Goal: Transaction & Acquisition: Book appointment/travel/reservation

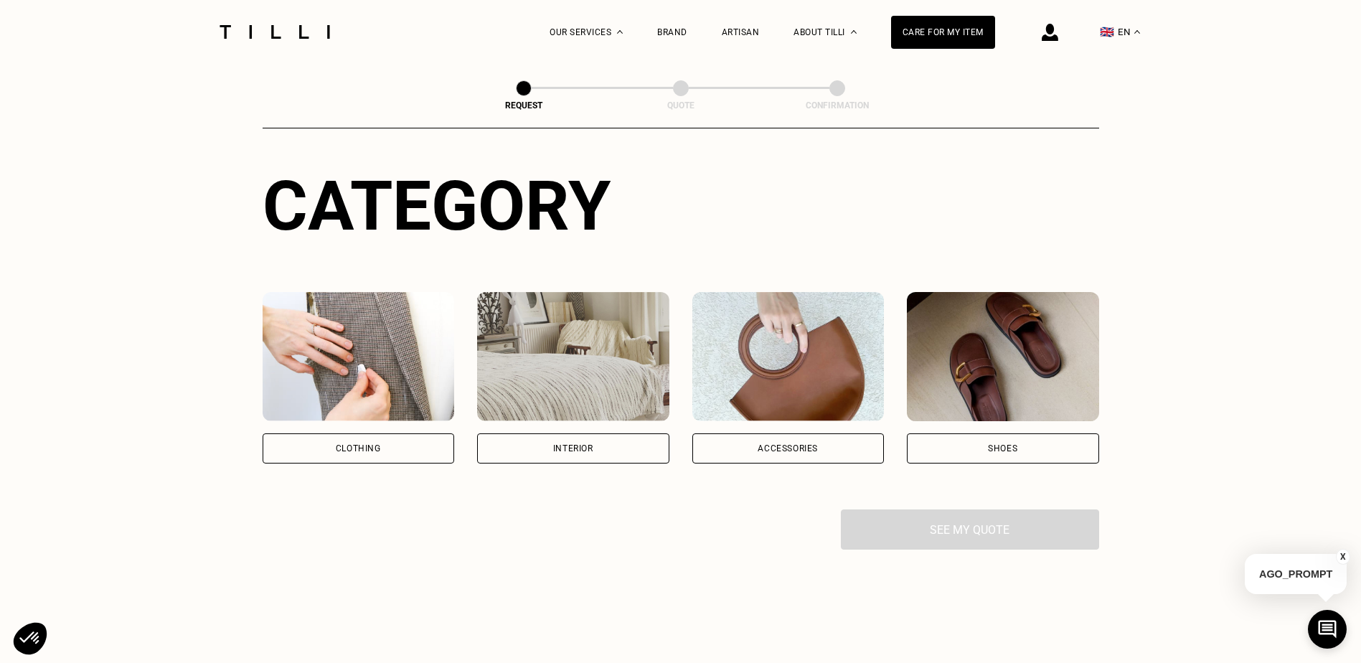
scroll to position [143, 0]
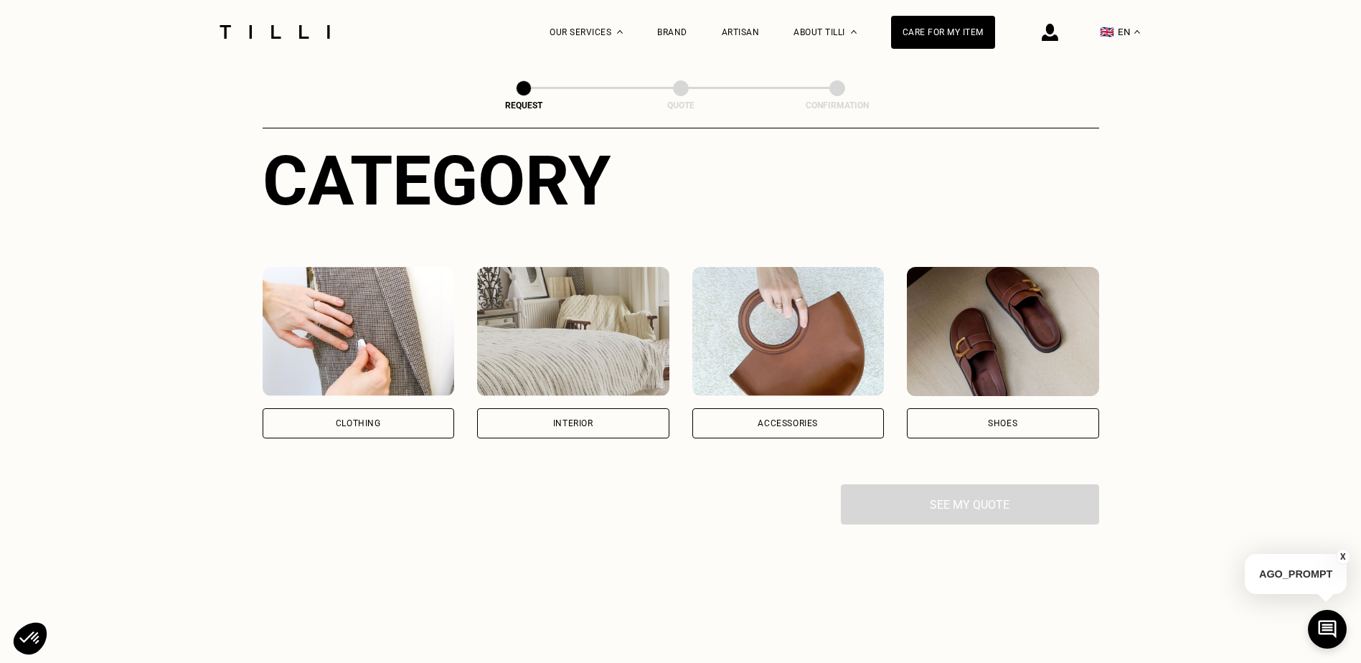
click at [368, 431] on div "Clothing" at bounding box center [359, 423] width 192 height 30
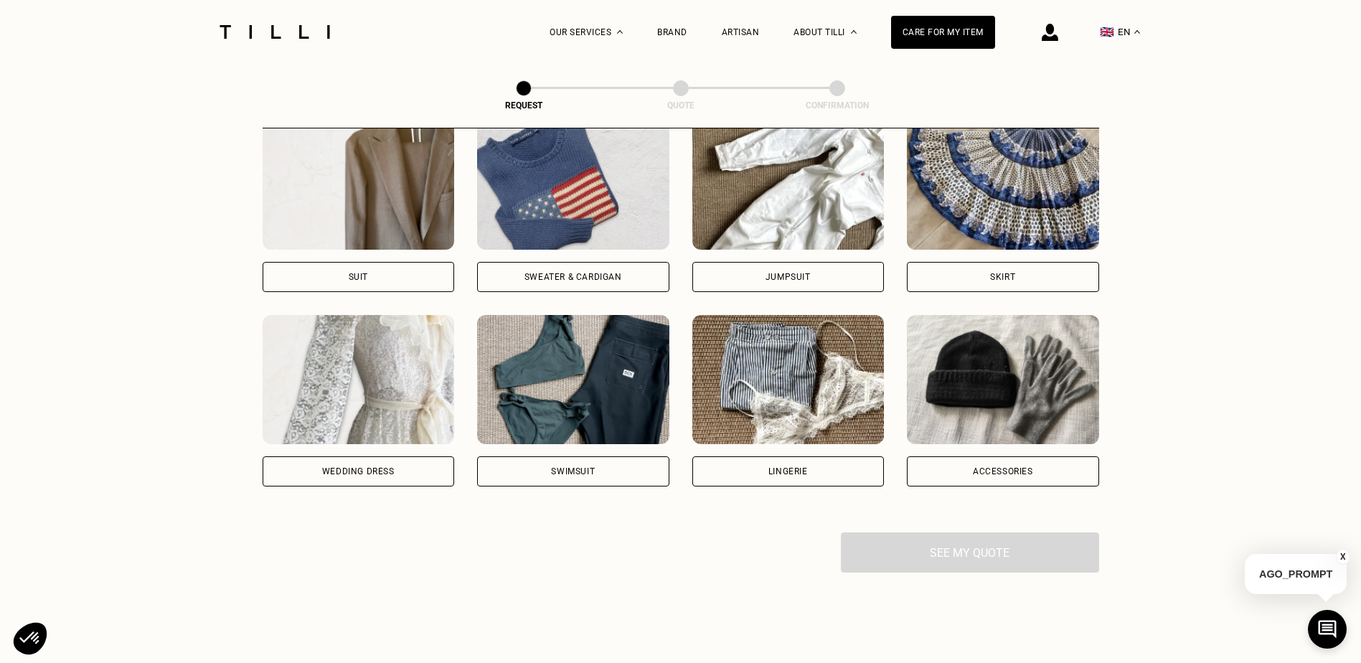
scroll to position [684, 0]
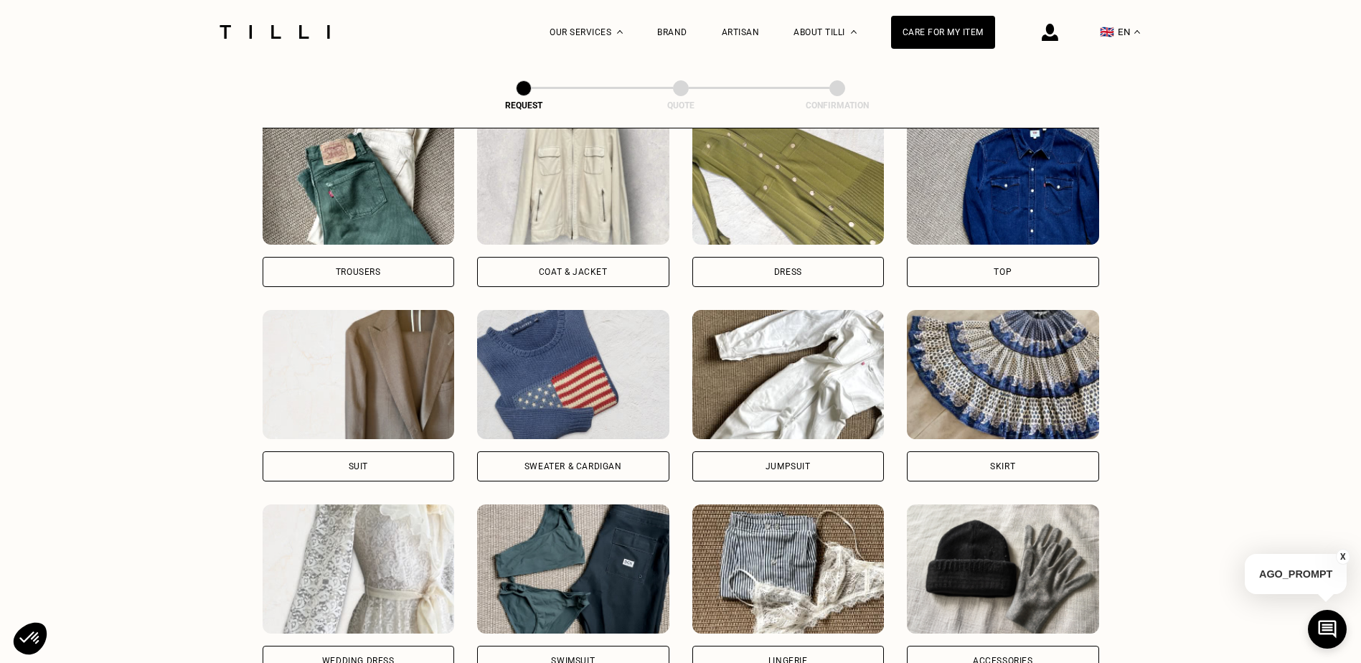
click at [1006, 471] on div "Skirt" at bounding box center [1002, 466] width 25 height 9
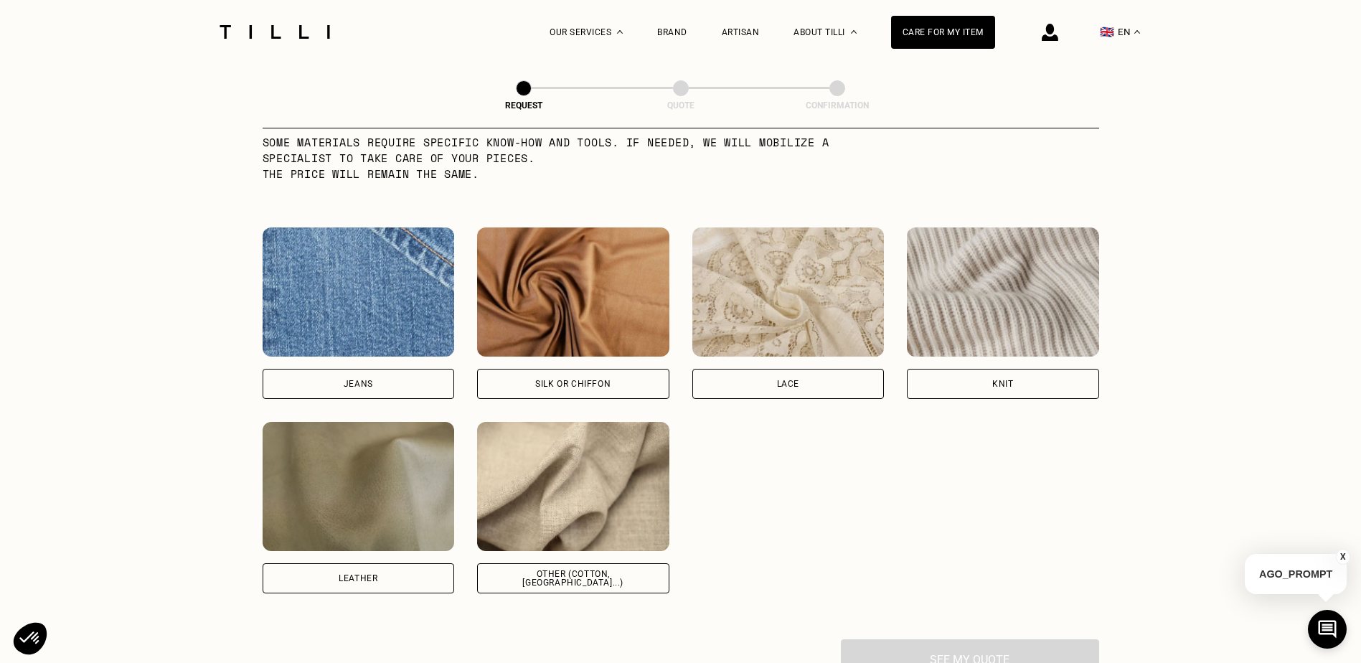
scroll to position [1465, 0]
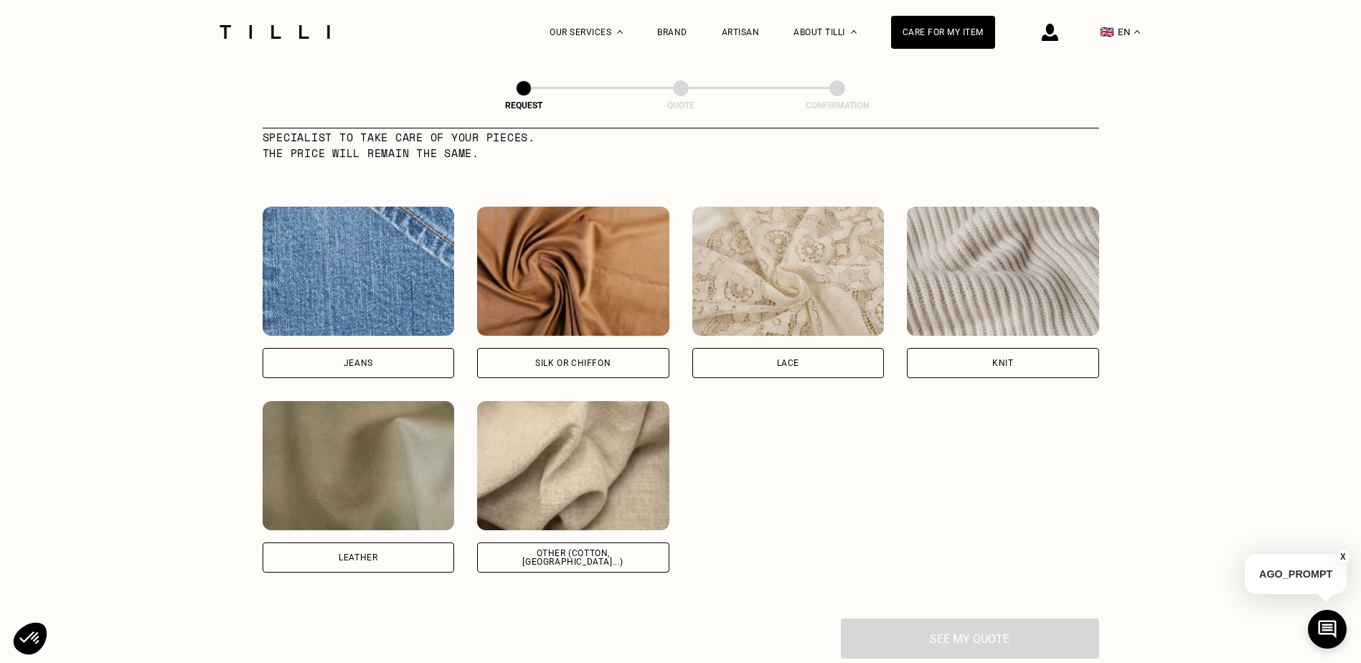
click at [537, 563] on div "Other (cotton, [GEOGRAPHIC_DATA]...)" at bounding box center [573, 557] width 168 height 17
select select "FR"
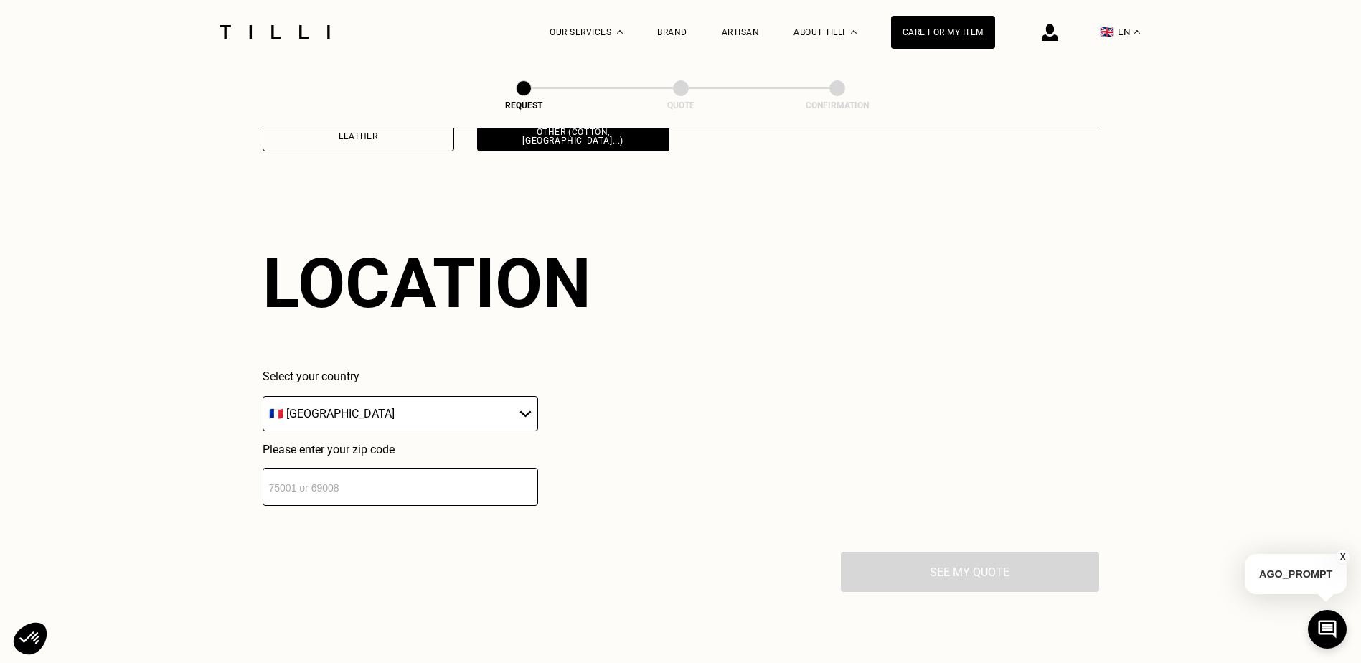
scroll to position [1929, 0]
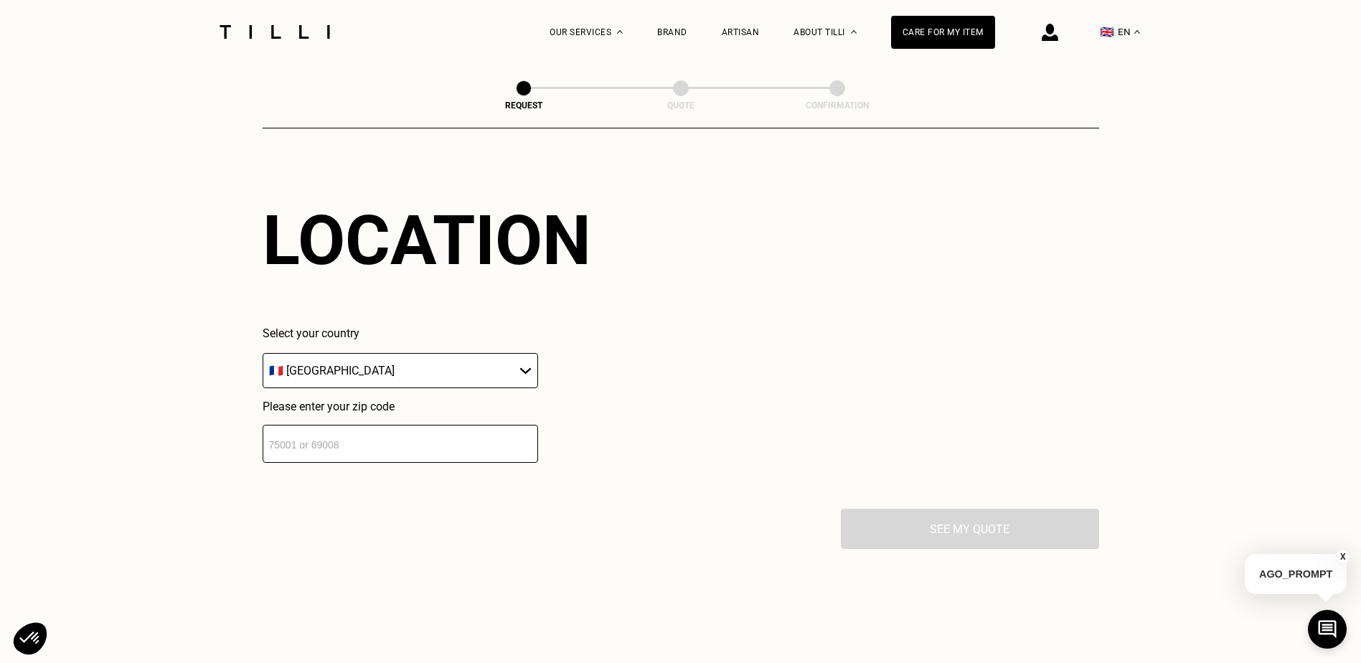
click at [331, 463] on input "number" at bounding box center [400, 444] width 275 height 38
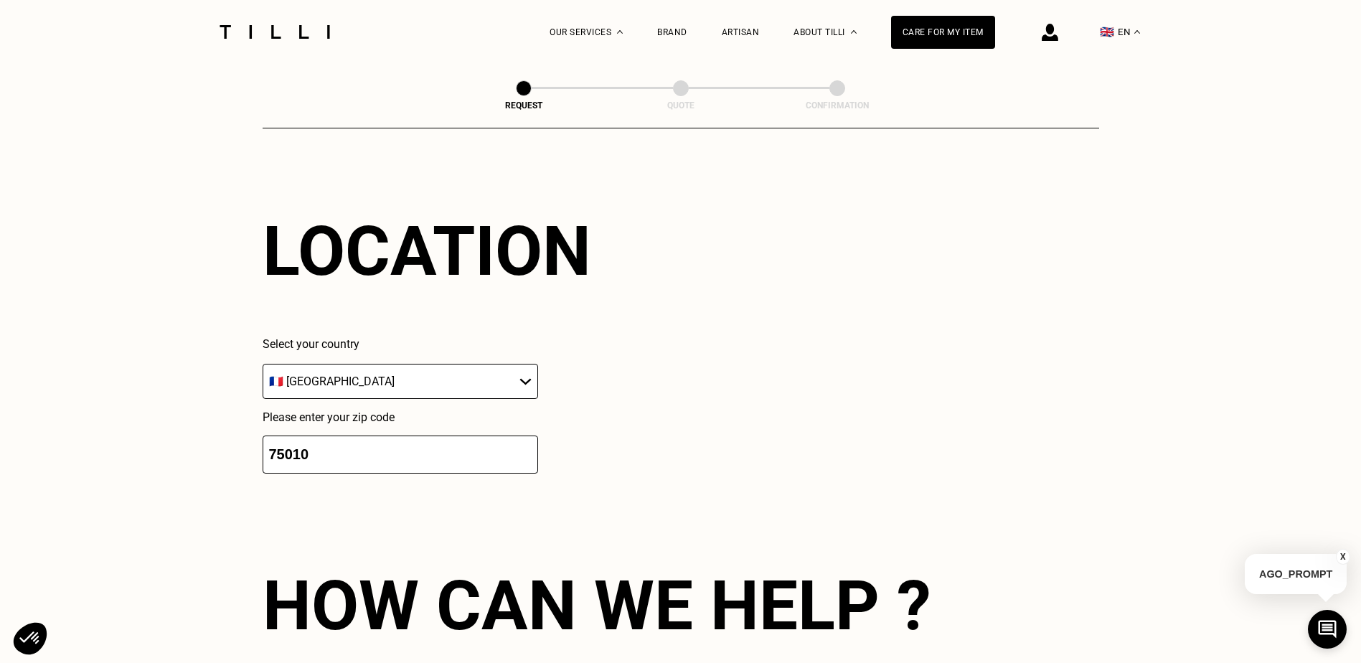
scroll to position [1783, 0]
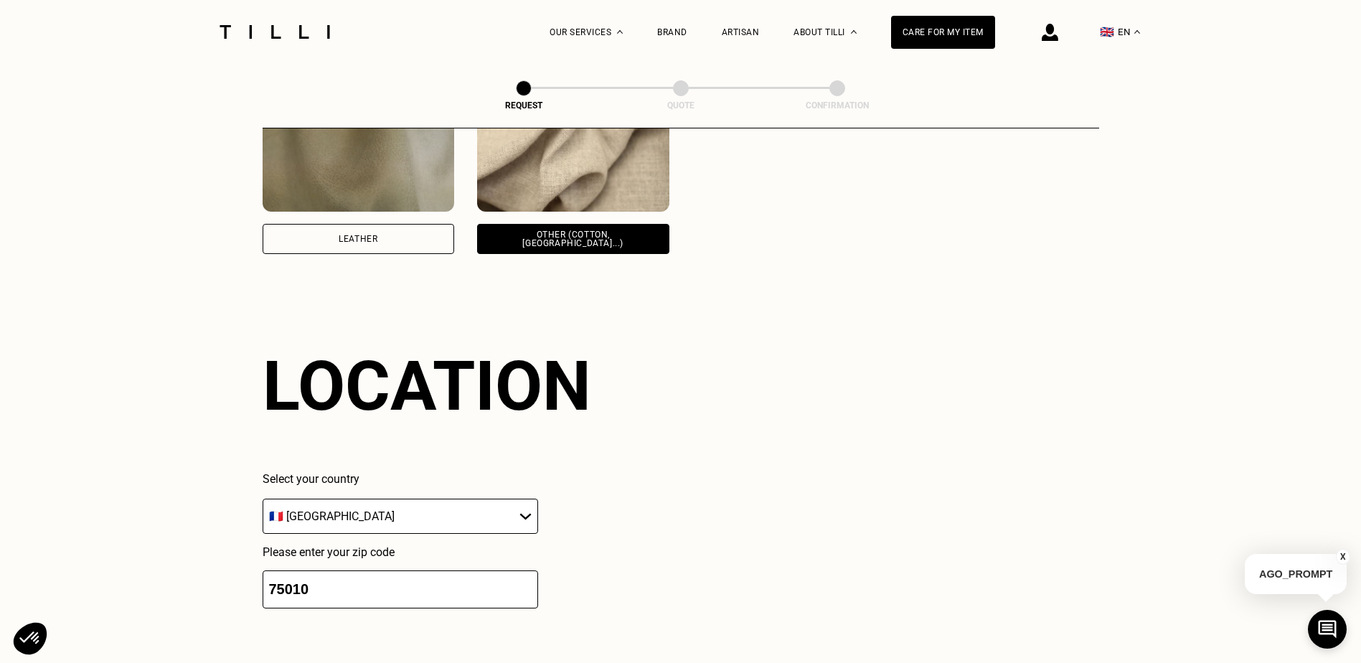
click at [331, 599] on input "75010" at bounding box center [400, 589] width 275 height 38
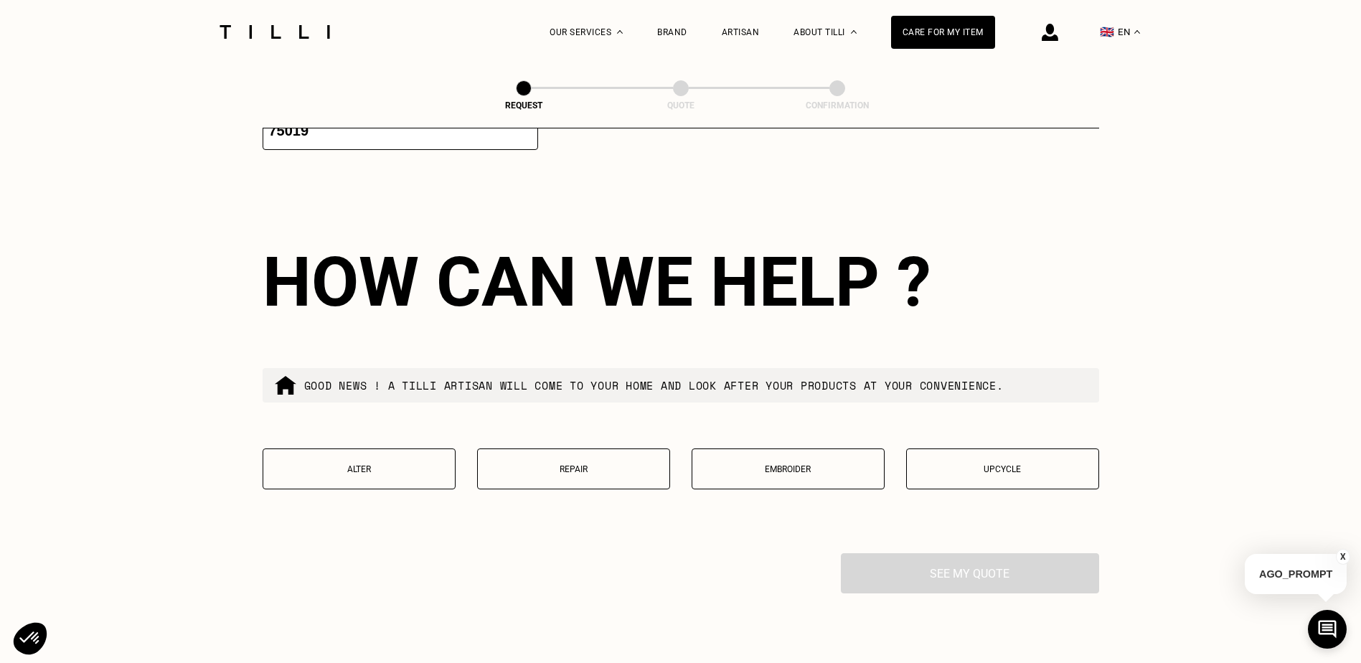
scroll to position [2285, 0]
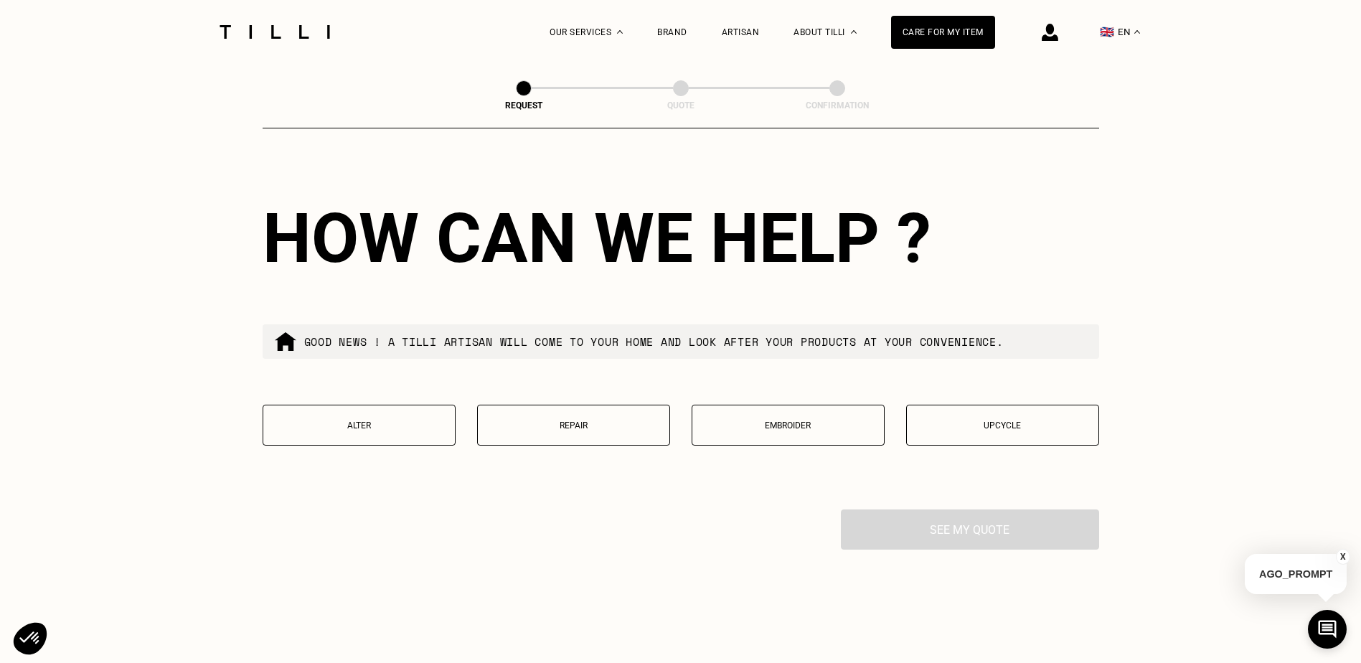
type input "75019"
drag, startPoint x: 606, startPoint y: 351, endPoint x: 1035, endPoint y: 355, distance: 429.0
click at [1035, 355] on div "Good news ! A tilli artisan will come to your home and look after your products…" at bounding box center [681, 341] width 836 height 34
drag, startPoint x: 1035, startPoint y: 355, endPoint x: 1025, endPoint y: 355, distance: 10.0
click at [1025, 355] on div "Good news ! A tilli artisan will come to your home and look after your products…" at bounding box center [681, 341] width 836 height 34
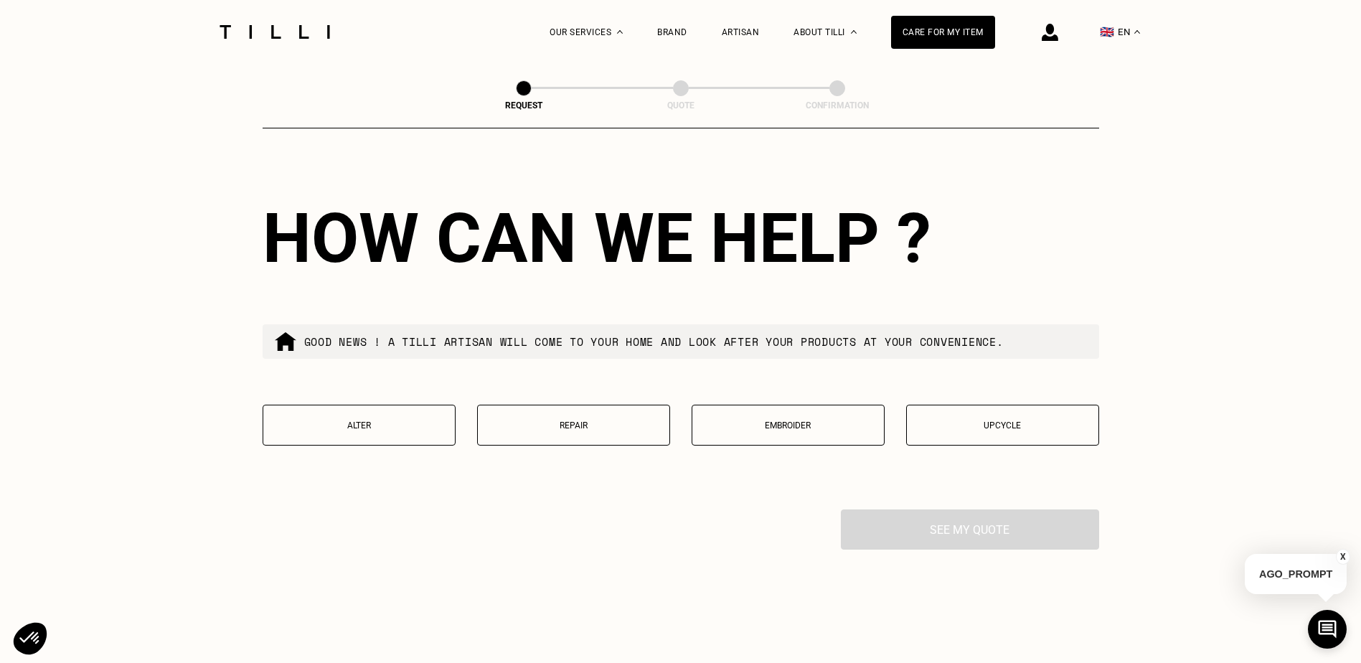
click at [410, 445] on button "Alter" at bounding box center [359, 425] width 193 height 41
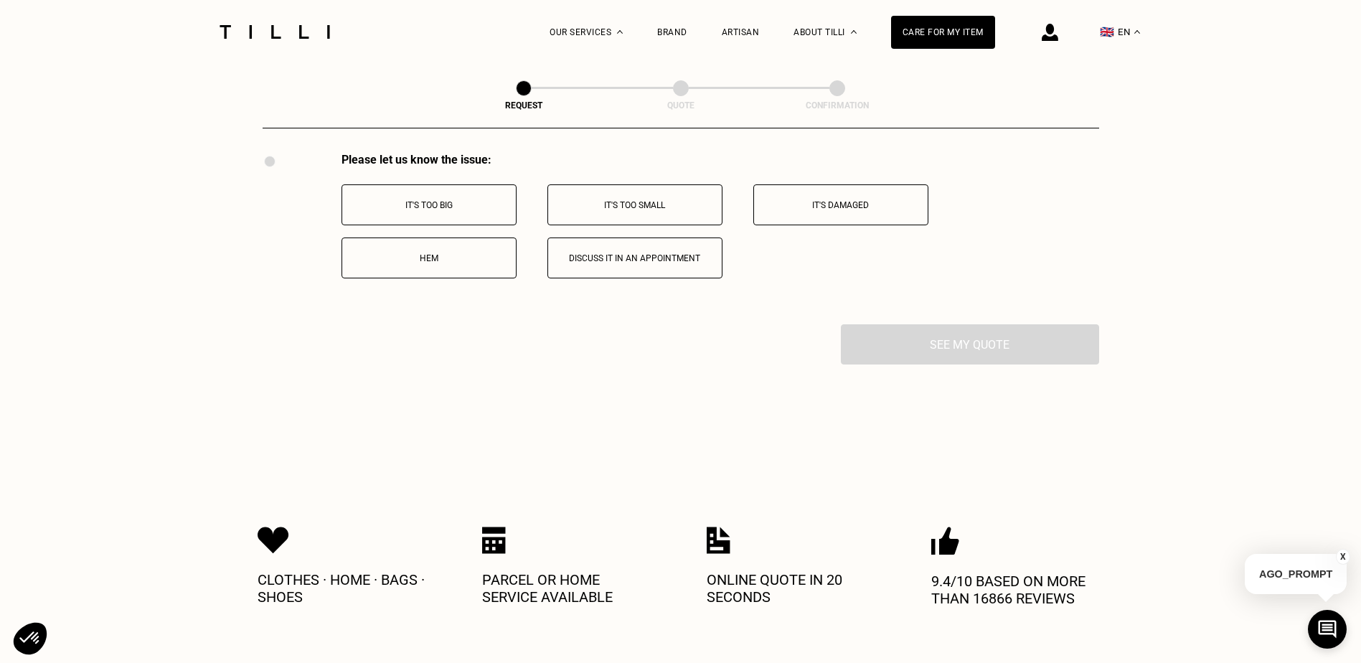
scroll to position [2645, 0]
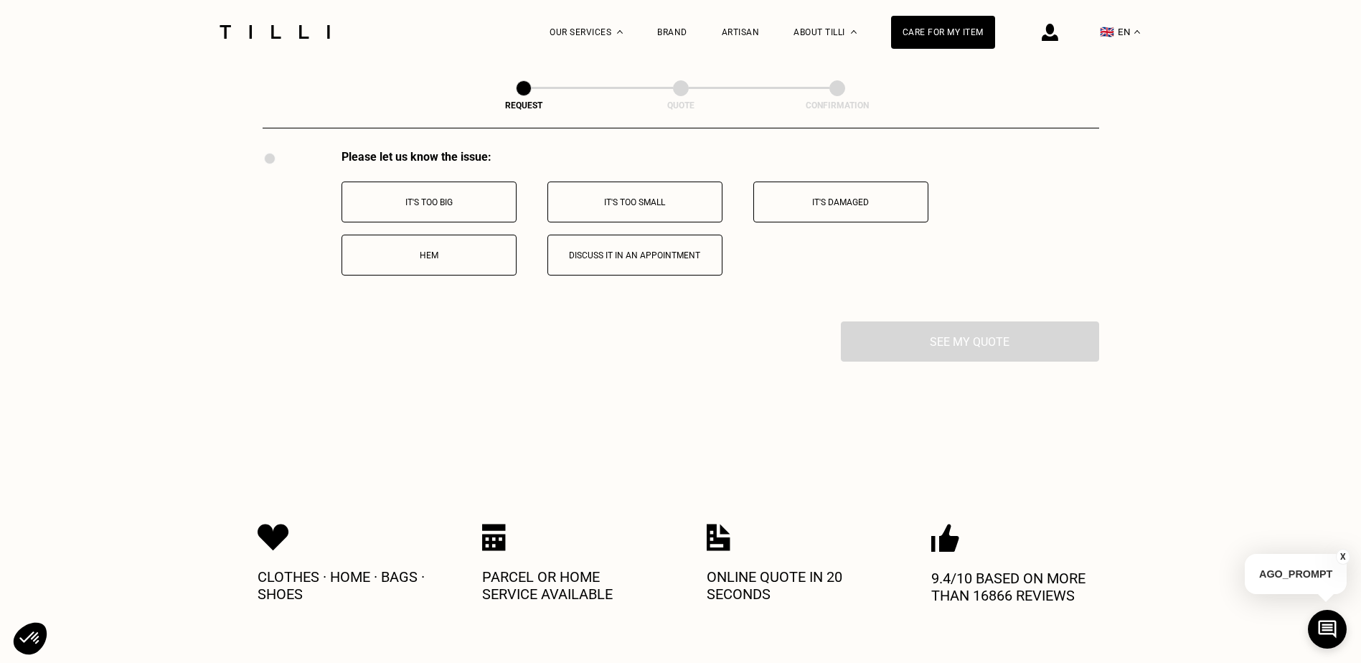
click at [463, 222] on button "It's too big" at bounding box center [428, 201] width 175 height 41
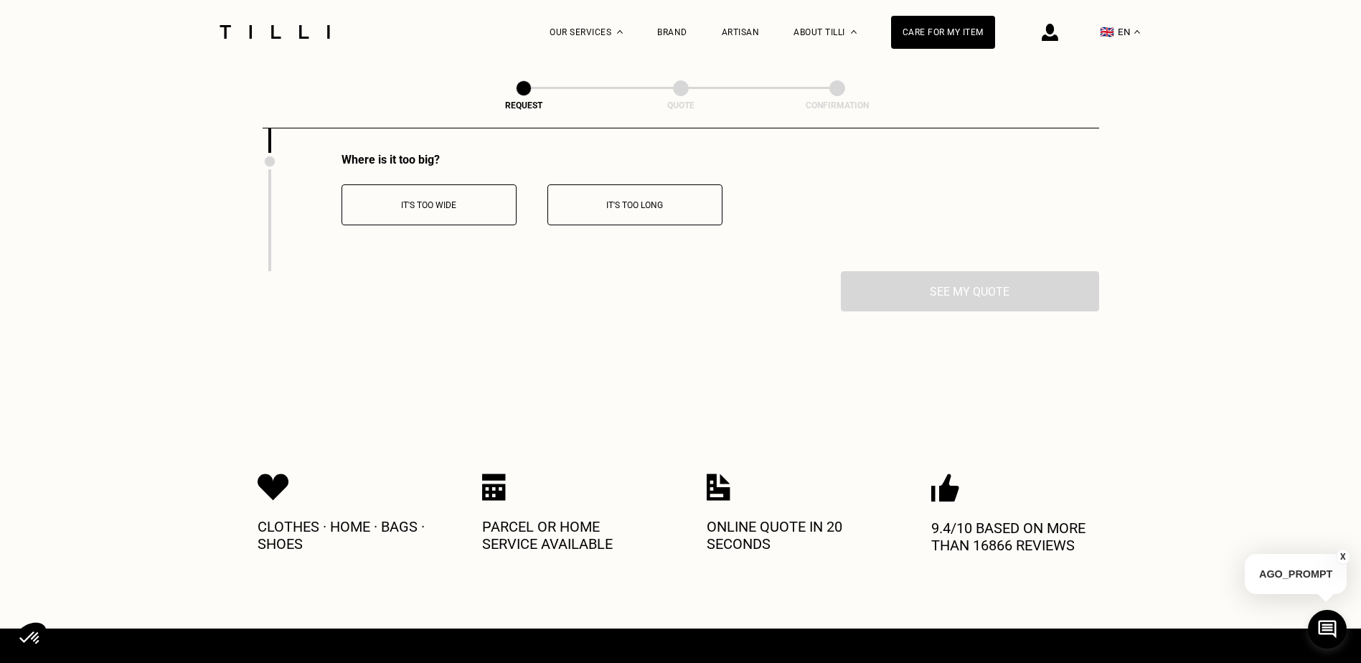
scroll to position [2816, 0]
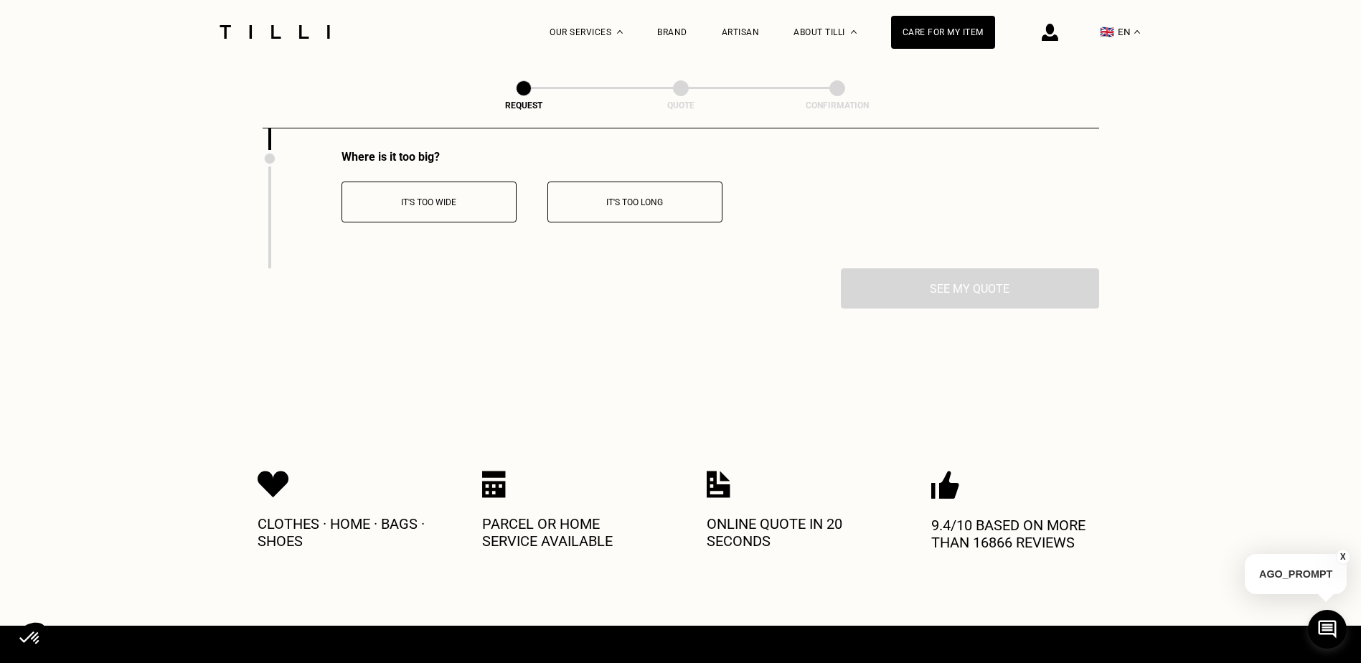
click at [444, 219] on button "It's too wide" at bounding box center [428, 201] width 175 height 41
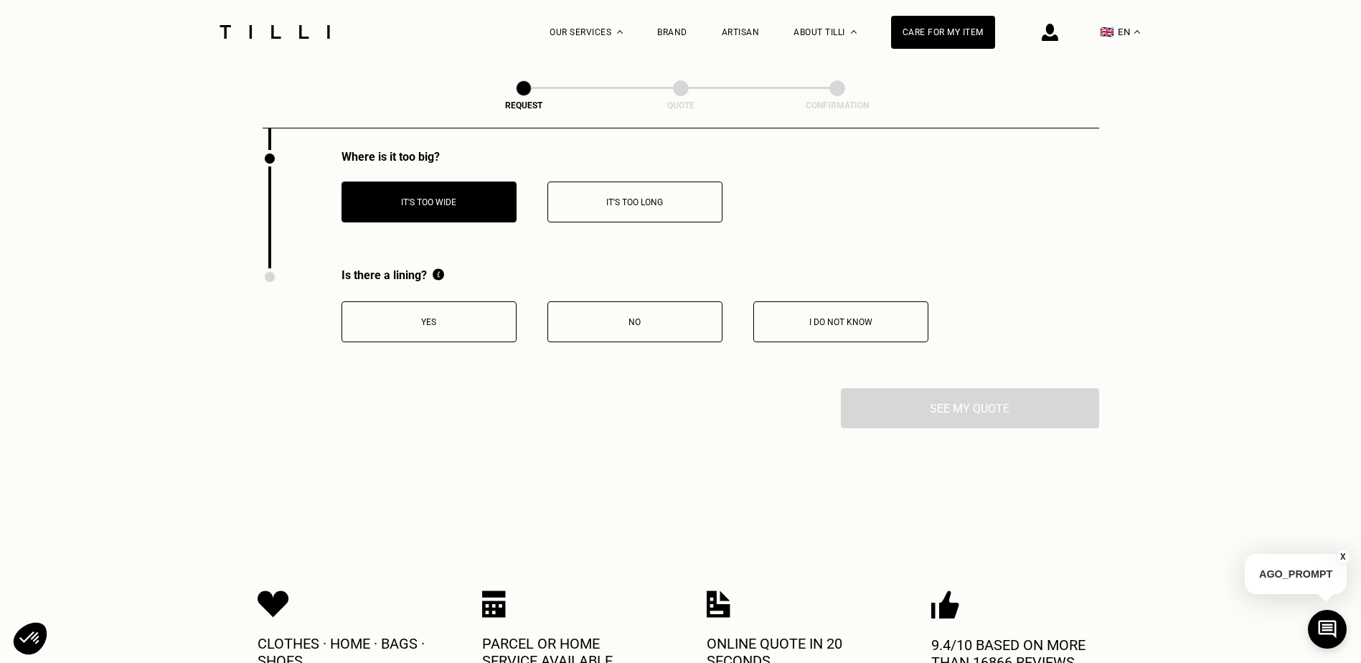
click at [846, 342] on button "I do not know" at bounding box center [840, 321] width 175 height 41
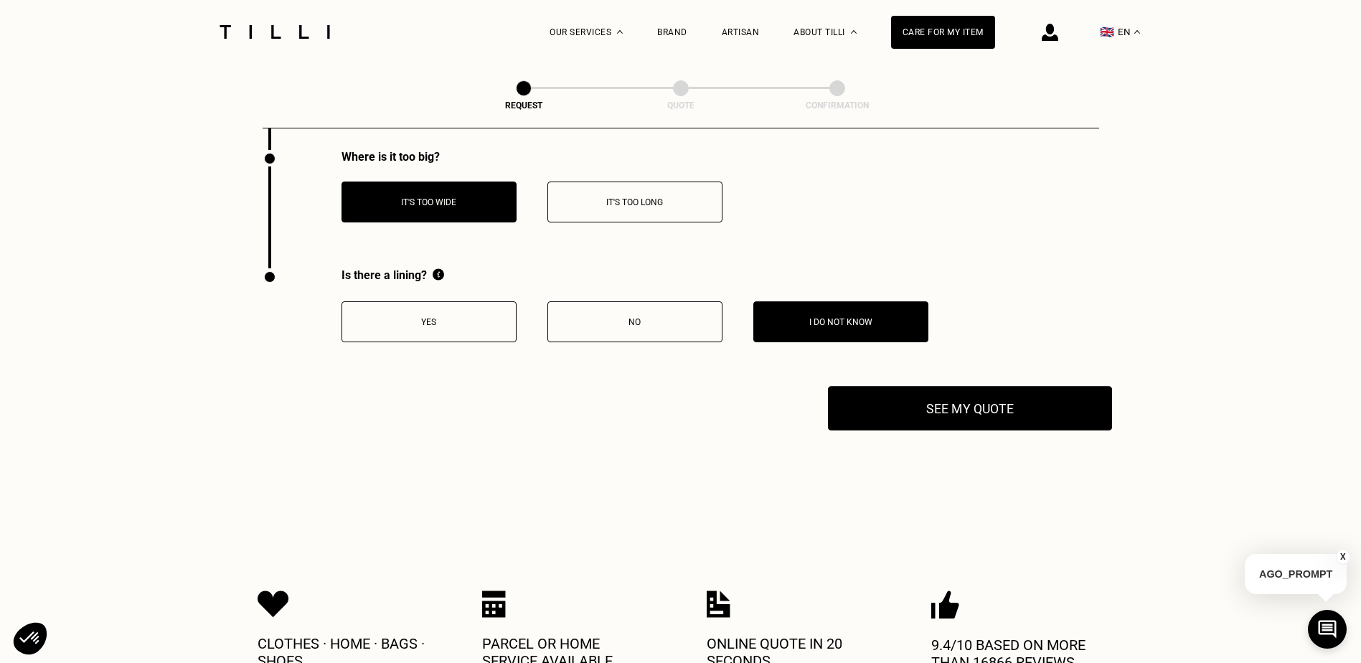
click at [956, 422] on button "See my quote" at bounding box center [970, 408] width 284 height 44
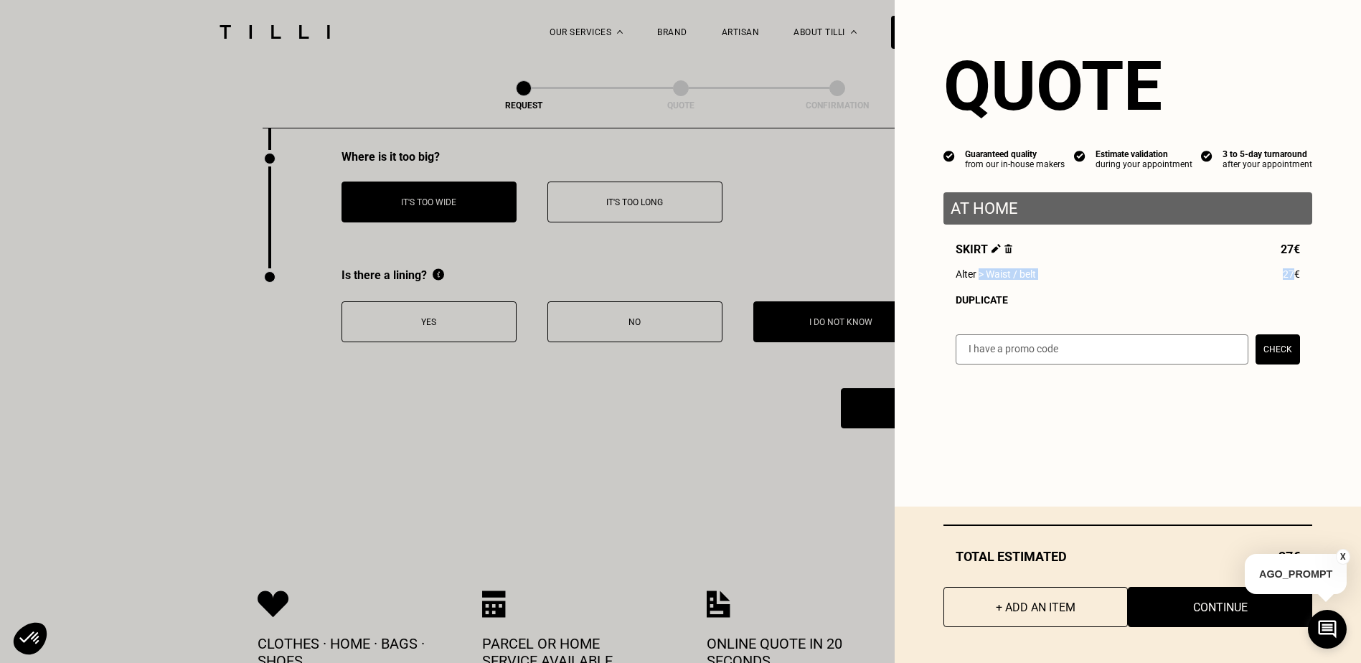
drag, startPoint x: 972, startPoint y: 282, endPoint x: 1286, endPoint y: 278, distance: 314.2
click at [1286, 278] on div "Alter > Waist / belt 27€" at bounding box center [1127, 273] width 344 height 11
click at [1286, 280] on span "27€" at bounding box center [1291, 273] width 17 height 11
click at [1296, 280] on div "Skirt 27€ Alter > Waist / belt 27€ Duplicate" at bounding box center [1127, 273] width 369 height 63
drag, startPoint x: 1290, startPoint y: 282, endPoint x: 935, endPoint y: 270, distance: 355.3
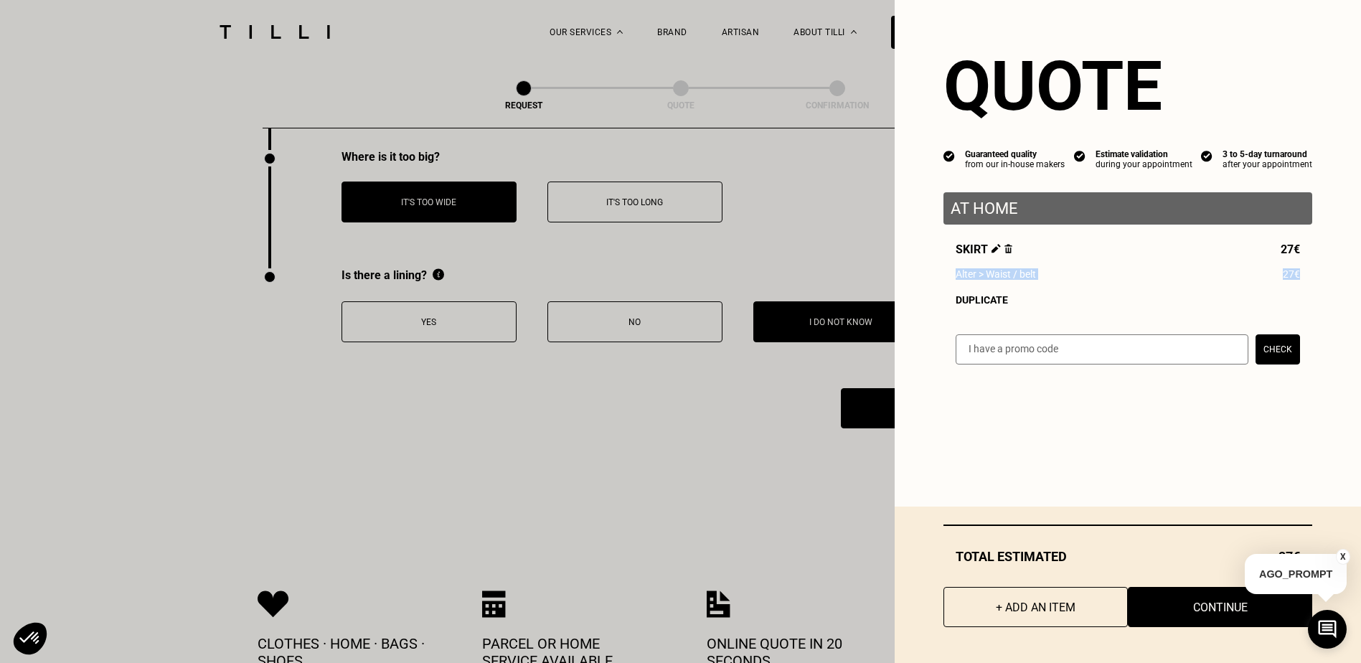
click at [943, 270] on div "Skirt 27€ Alter > Waist / belt 27€ Duplicate" at bounding box center [1127, 273] width 369 height 63
drag, startPoint x: 935, startPoint y: 270, endPoint x: 978, endPoint y: 273, distance: 43.1
click at [977, 273] on span "Alter > Waist / belt" at bounding box center [995, 273] width 80 height 11
drag, startPoint x: 935, startPoint y: 275, endPoint x: 1302, endPoint y: 281, distance: 367.3
click at [1302, 281] on div "Quote Guaranteed quality from our in-house makers Estimate validation during yo…" at bounding box center [1127, 191] width 466 height 382
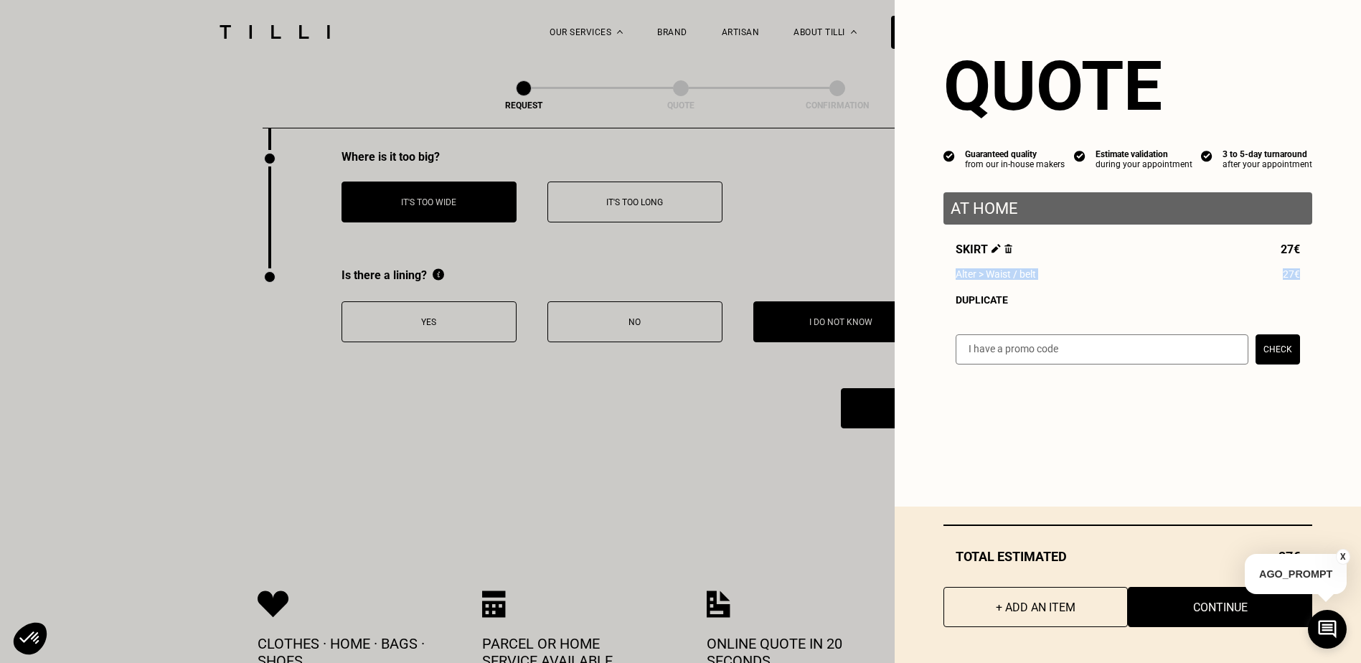
click at [1300, 282] on div "Skirt 27€ Alter > Waist / belt 27€ Duplicate" at bounding box center [1127, 273] width 369 height 63
click at [1223, 286] on div "Skirt 27€ Alter > Waist / belt 27€ Duplicate" at bounding box center [1127, 273] width 369 height 63
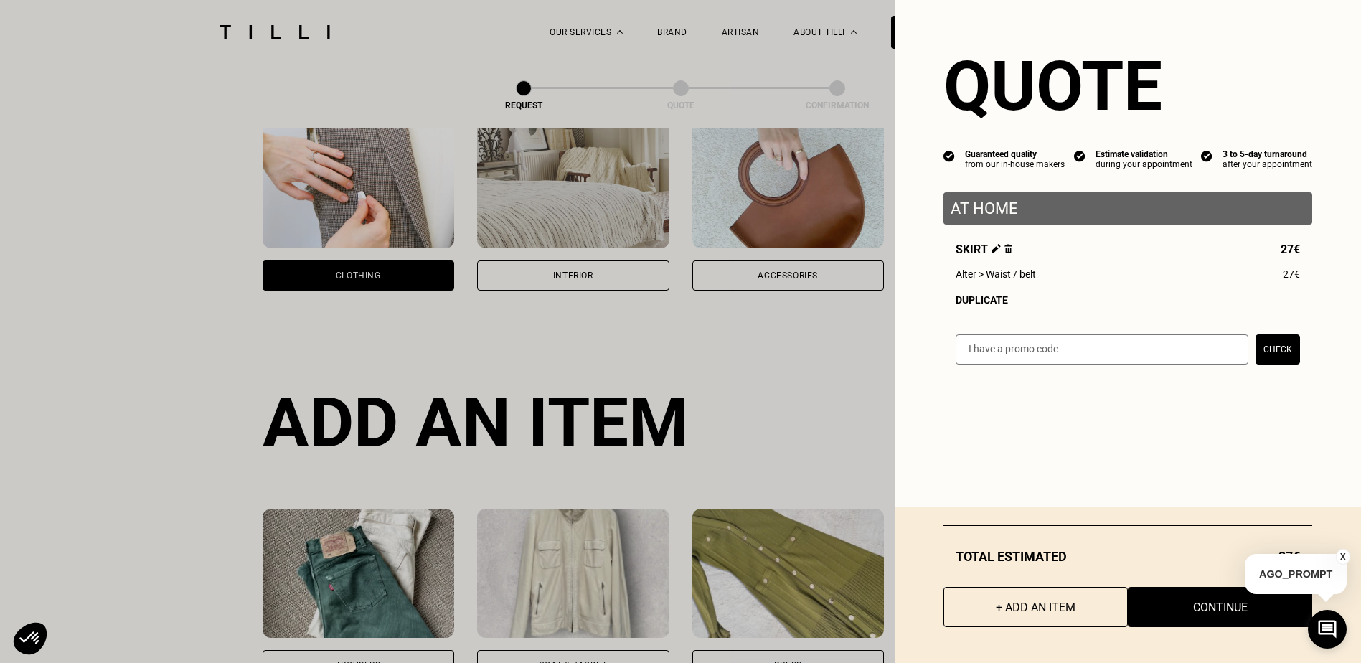
scroll to position [76, 0]
